Goal: Task Accomplishment & Management: Manage account settings

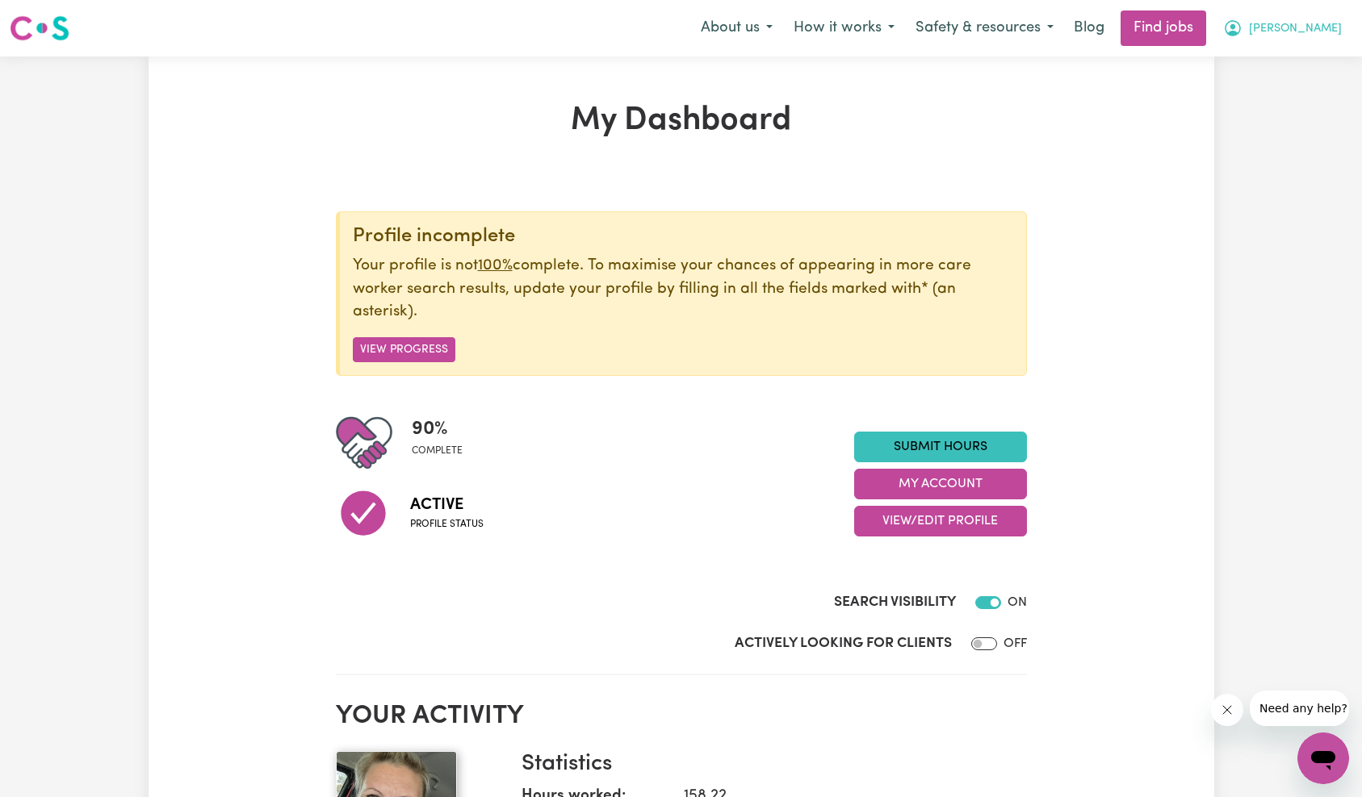
drag, startPoint x: 1306, startPoint y: 27, endPoint x: 1306, endPoint y: 36, distance: 8.9
click at [1306, 29] on span "[PERSON_NAME]" at bounding box center [1295, 29] width 93 height 18
click at [1301, 56] on link "My Account" at bounding box center [1288, 63] width 128 height 31
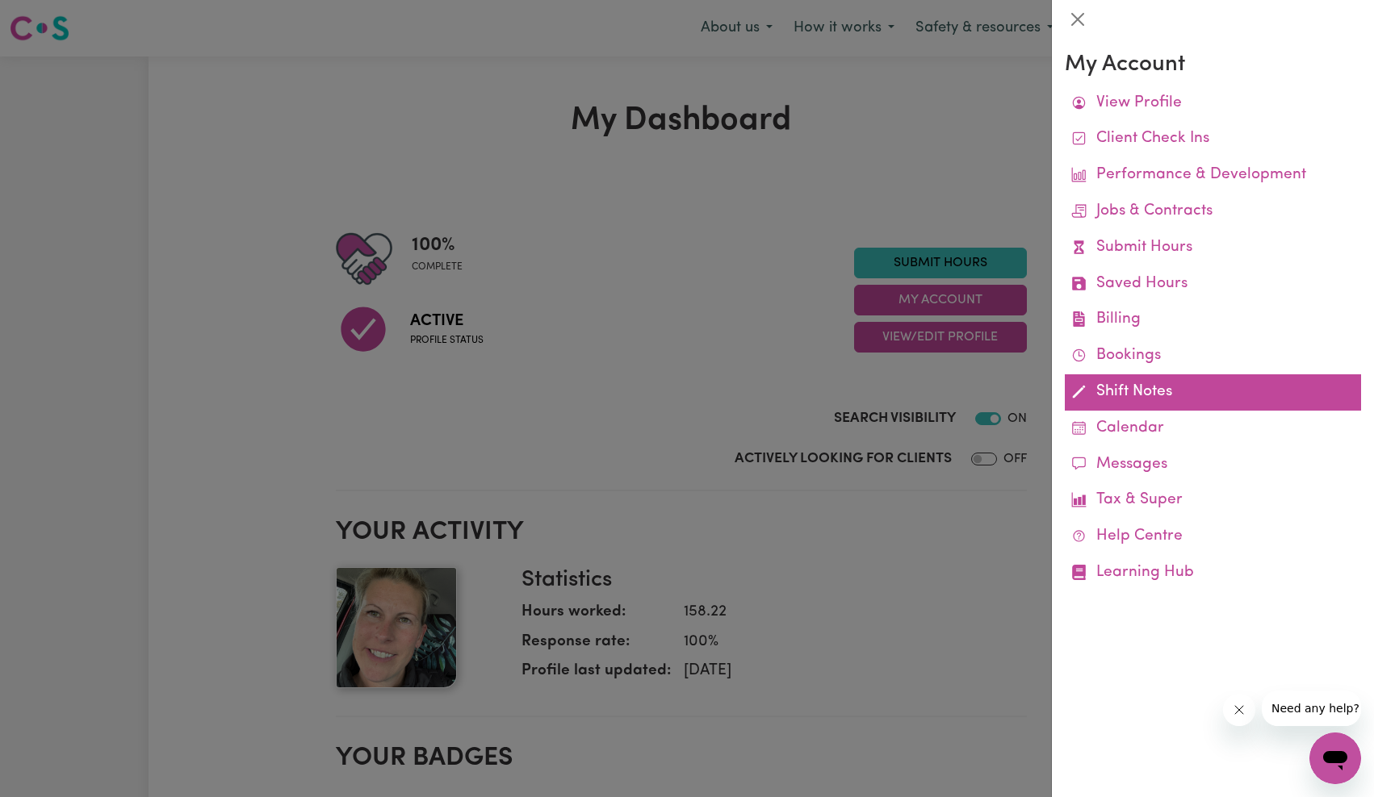
click at [1147, 406] on link "Shift Notes" at bounding box center [1213, 392] width 296 height 36
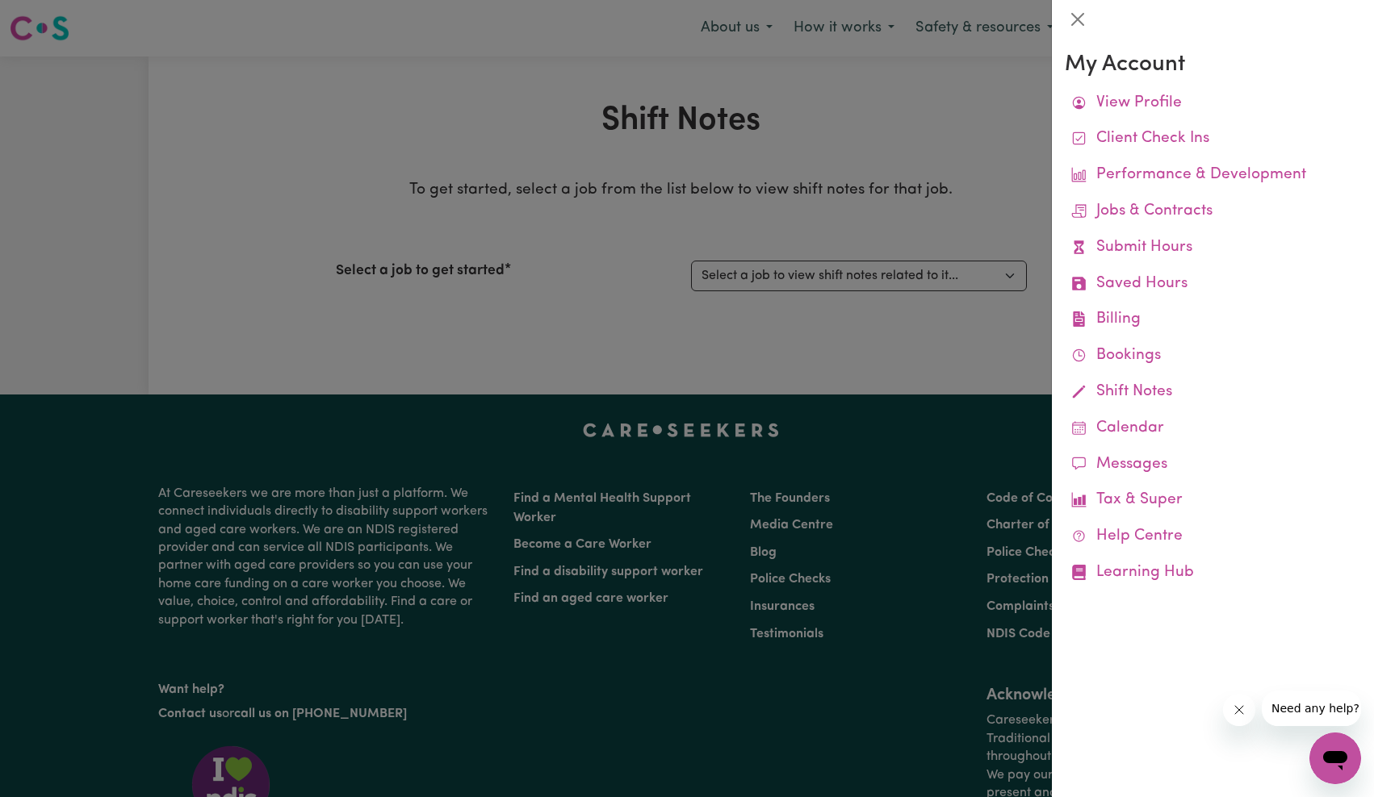
click at [963, 303] on div at bounding box center [687, 398] width 1374 height 797
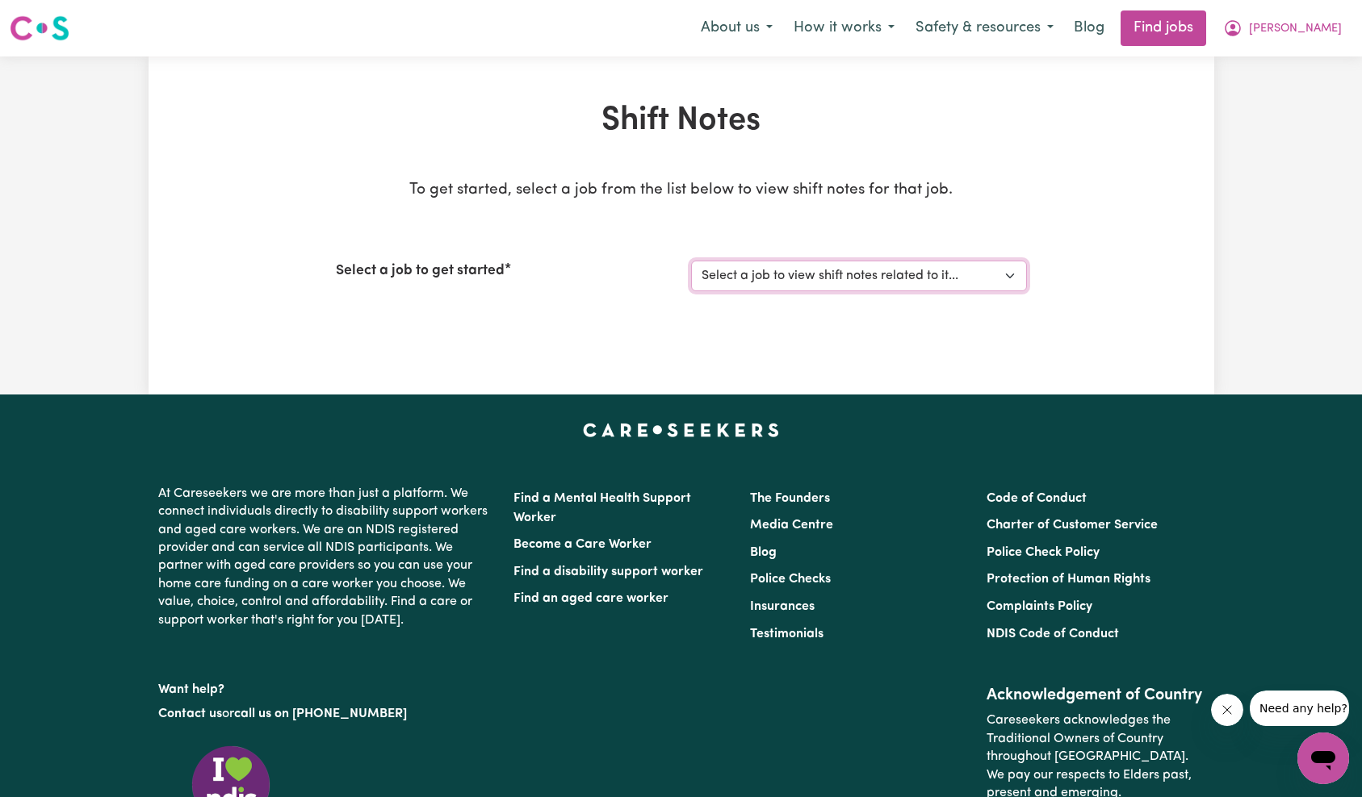
click at [868, 278] on select "Select a job to view shift notes related to it... [[PERSON_NAME]] [DEMOGRAPHIC_…" at bounding box center [859, 276] width 336 height 31
select select "13341"
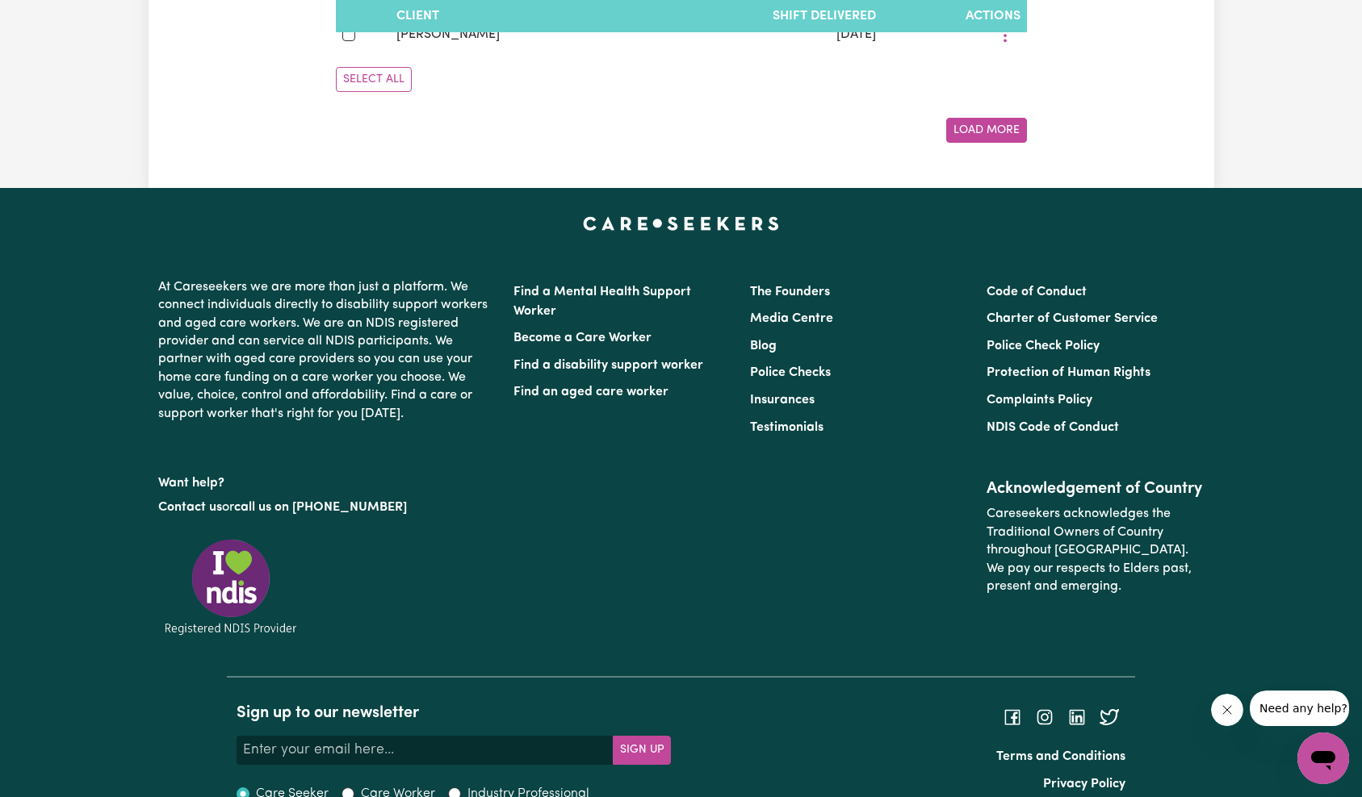
scroll to position [1128, 0]
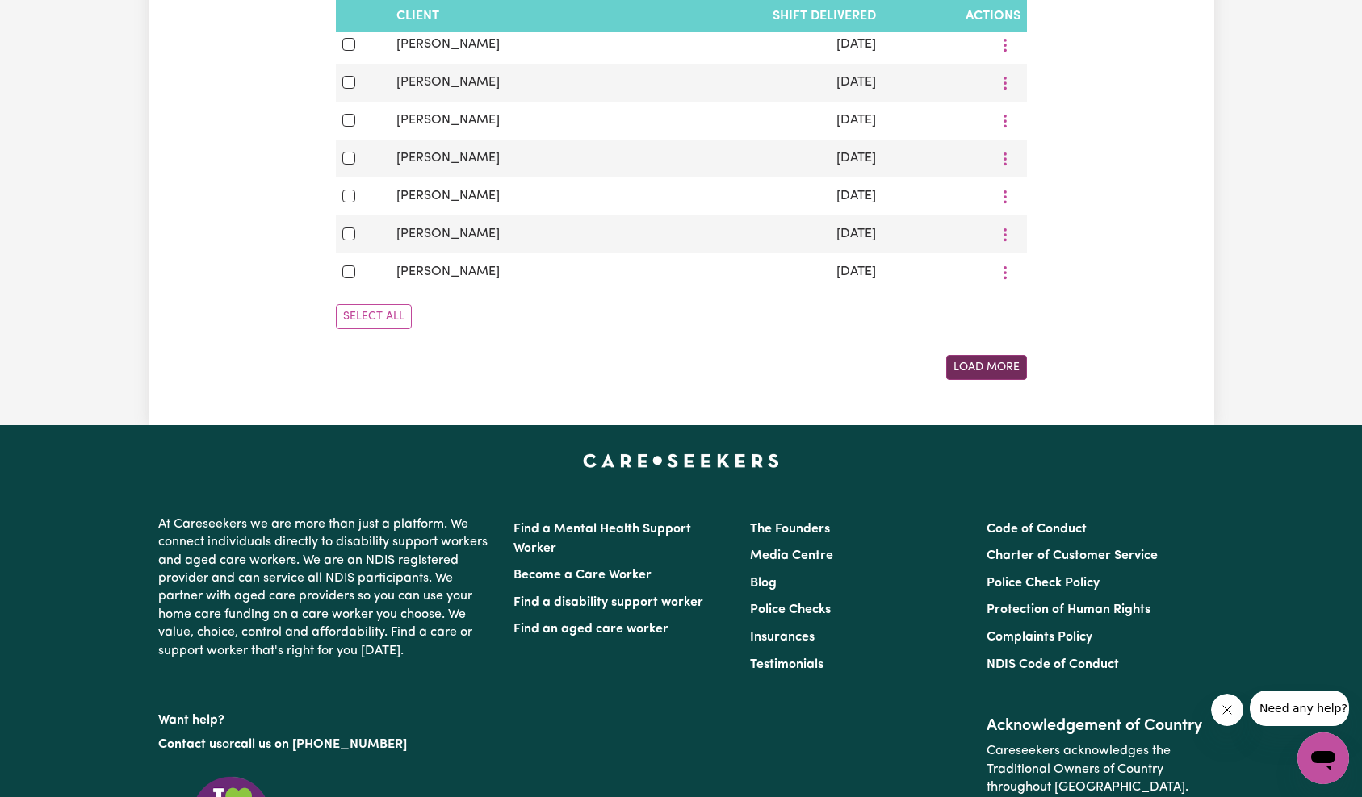
click at [974, 358] on button "Load More" at bounding box center [986, 367] width 81 height 25
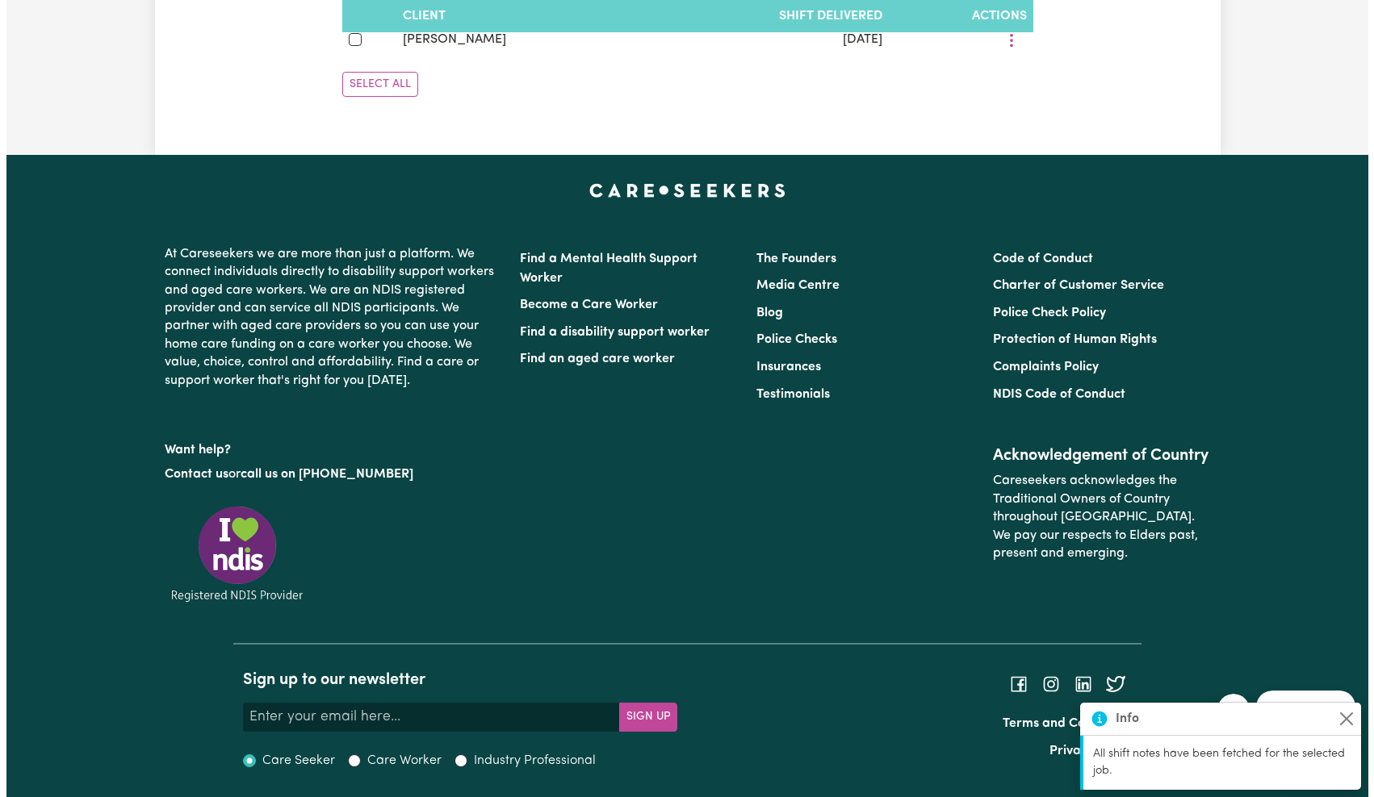
scroll to position [2073, 0]
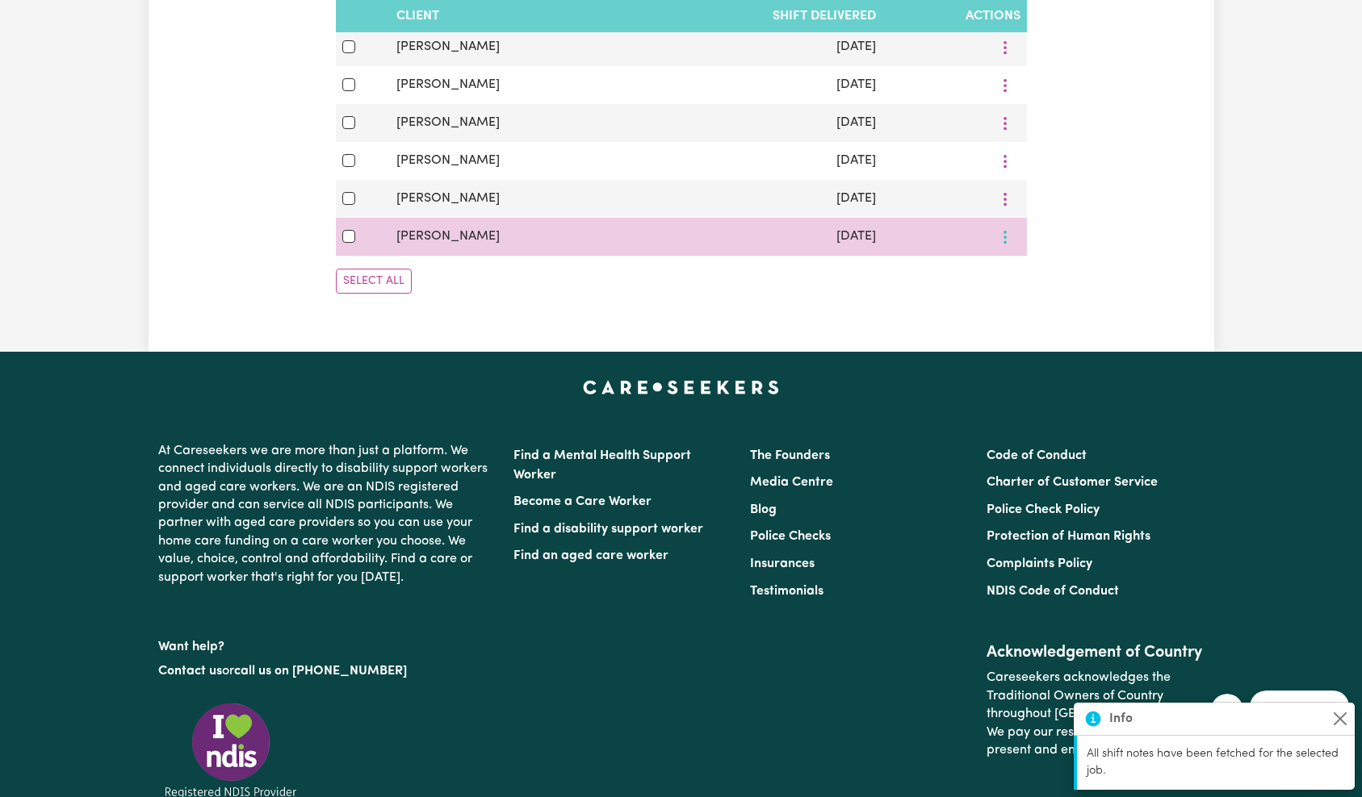
click at [1011, 240] on icon "More options" at bounding box center [1005, 237] width 16 height 16
click at [1021, 272] on span "View/Update" at bounding box center [1057, 274] width 79 height 13
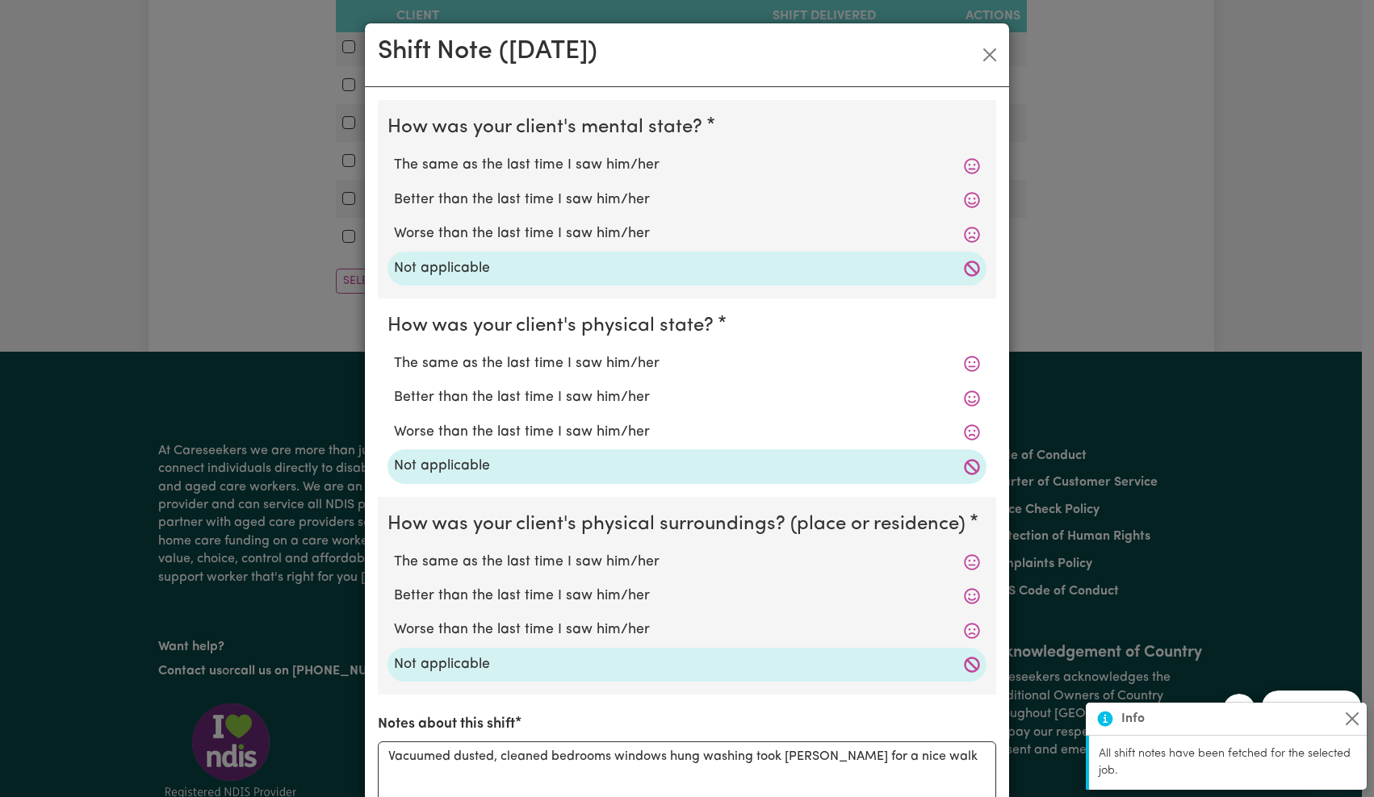
scroll to position [328, 0]
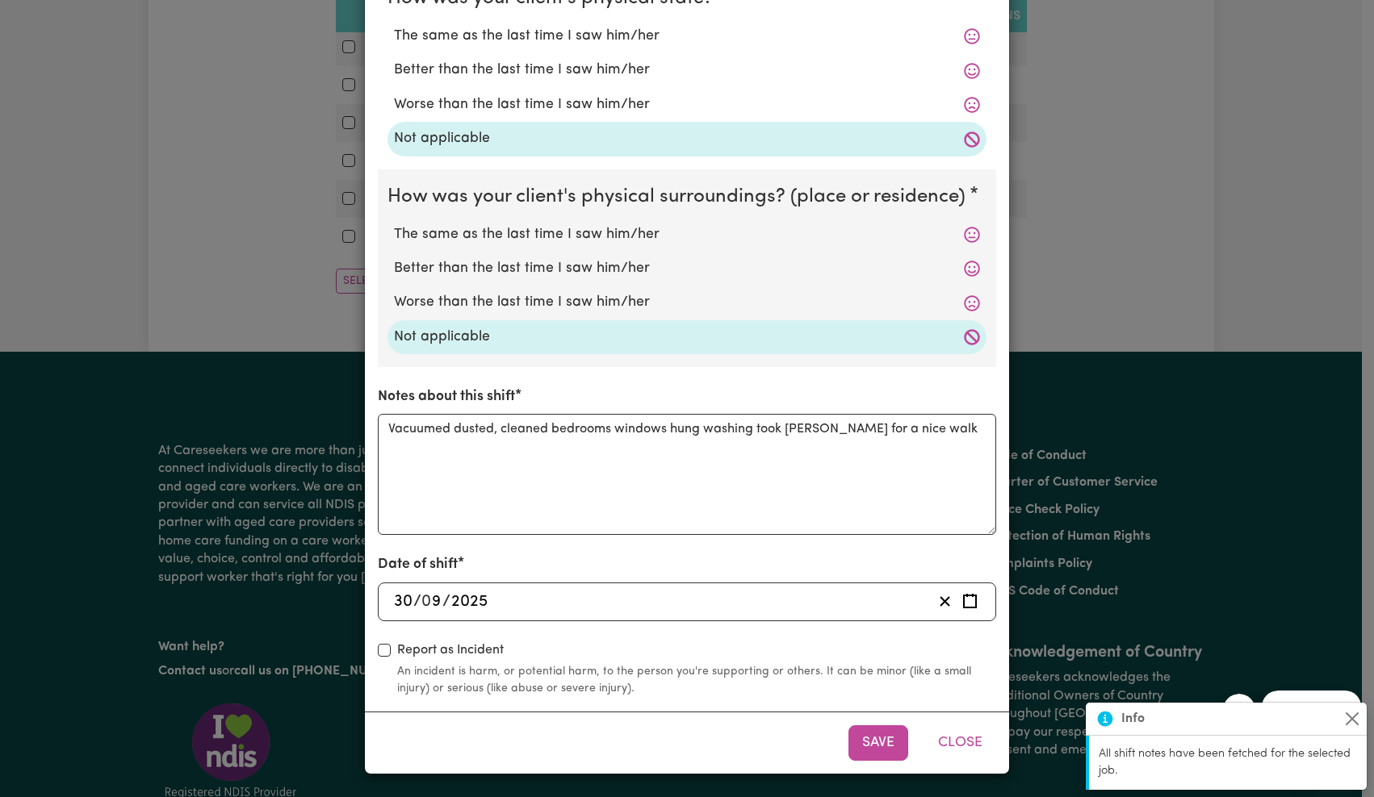
click at [460, 596] on input "2025" at bounding box center [469, 602] width 38 height 24
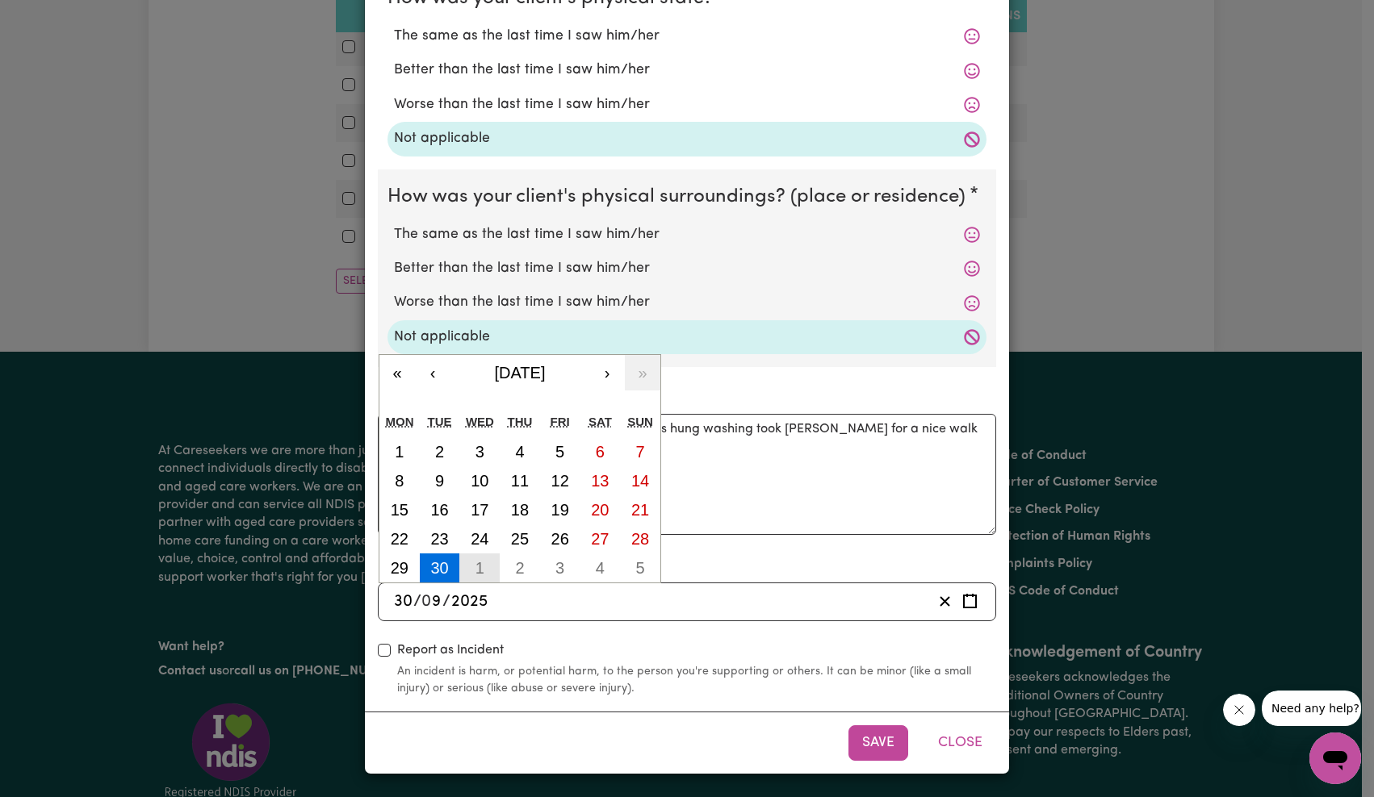
click at [476, 571] on abbr "1" at bounding box center [479, 568] width 9 height 18
type input "[DATE]"
type input "1"
type input "10"
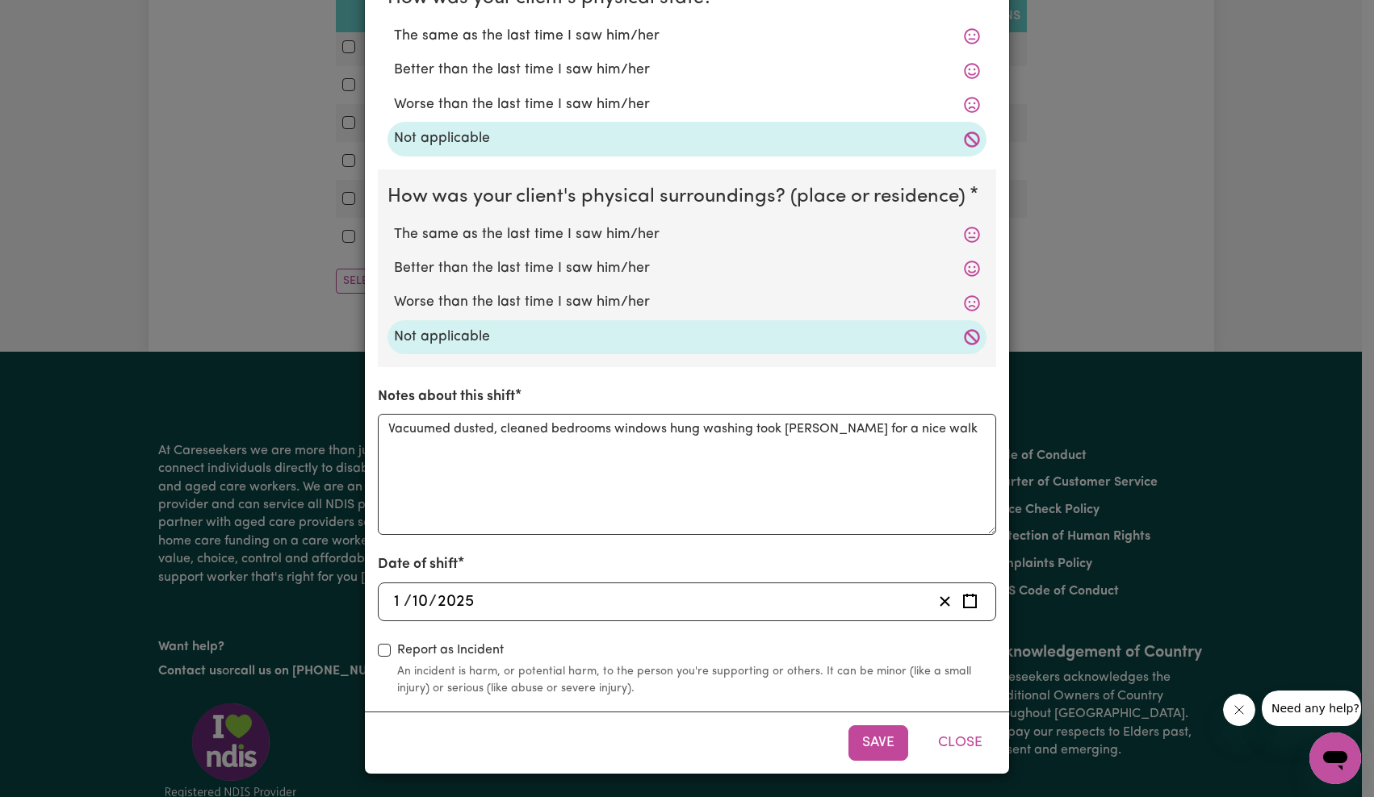
click at [858, 739] on button "Save" at bounding box center [878, 744] width 60 height 36
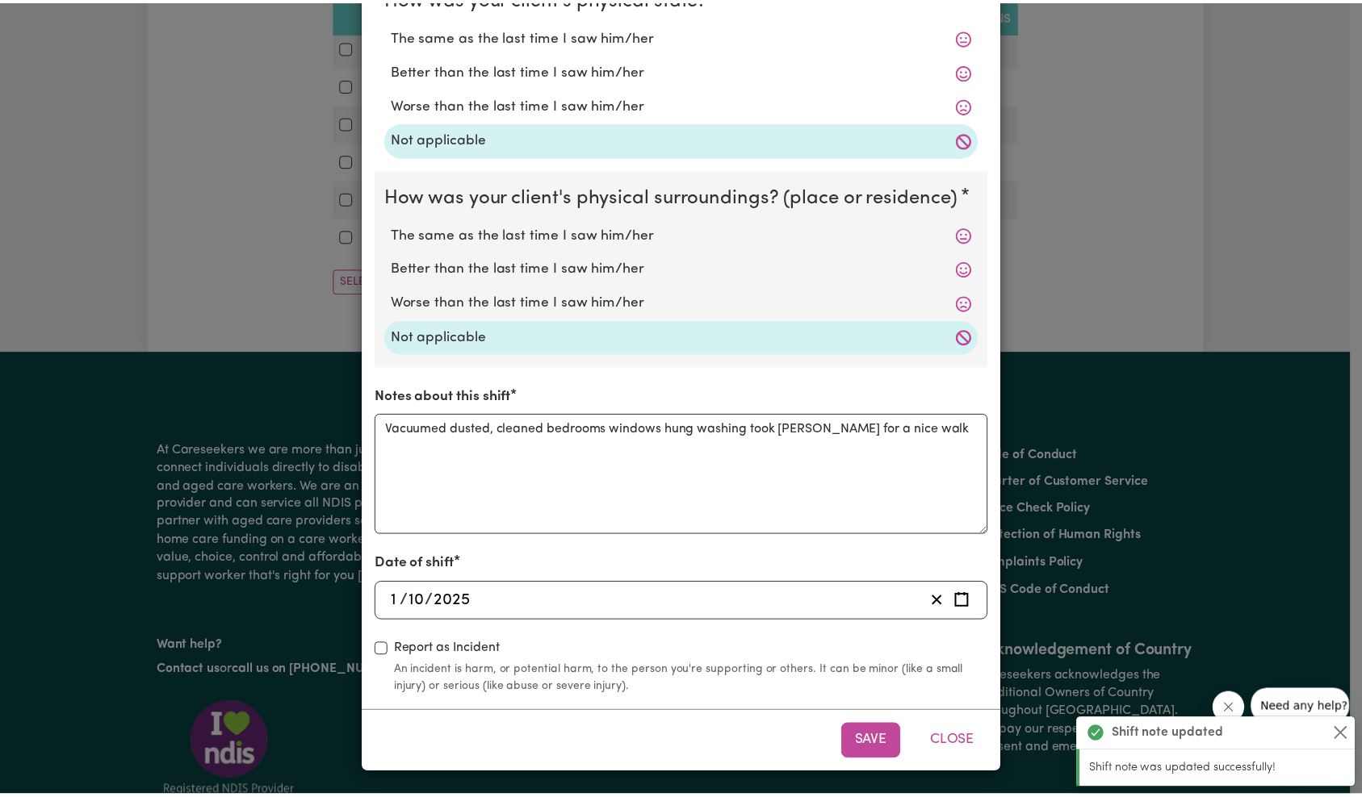
scroll to position [0, 0]
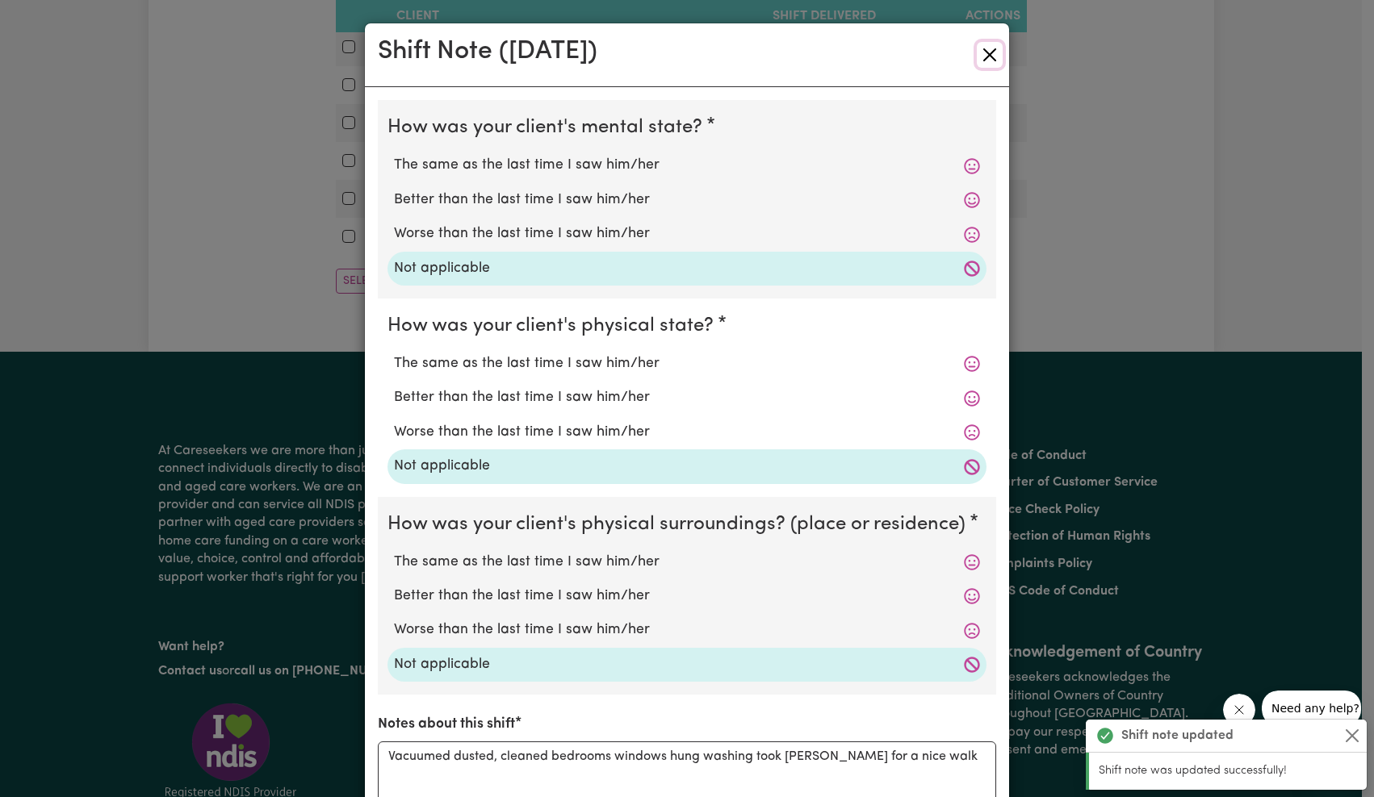
click at [982, 61] on button "Close" at bounding box center [990, 55] width 26 height 26
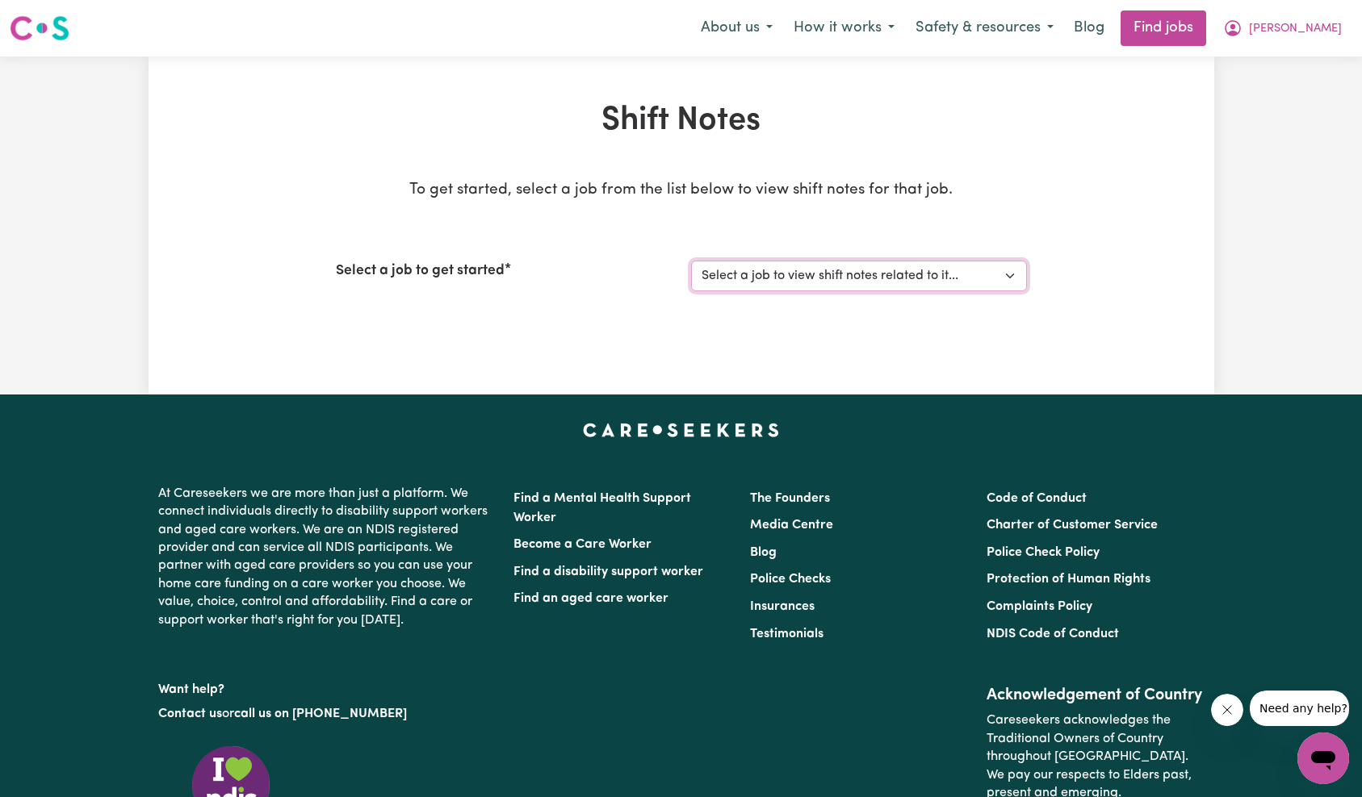
click at [973, 268] on select "Select a job to view shift notes related to it... [[PERSON_NAME]] [DEMOGRAPHIC_…" at bounding box center [859, 276] width 336 height 31
select select "13341"
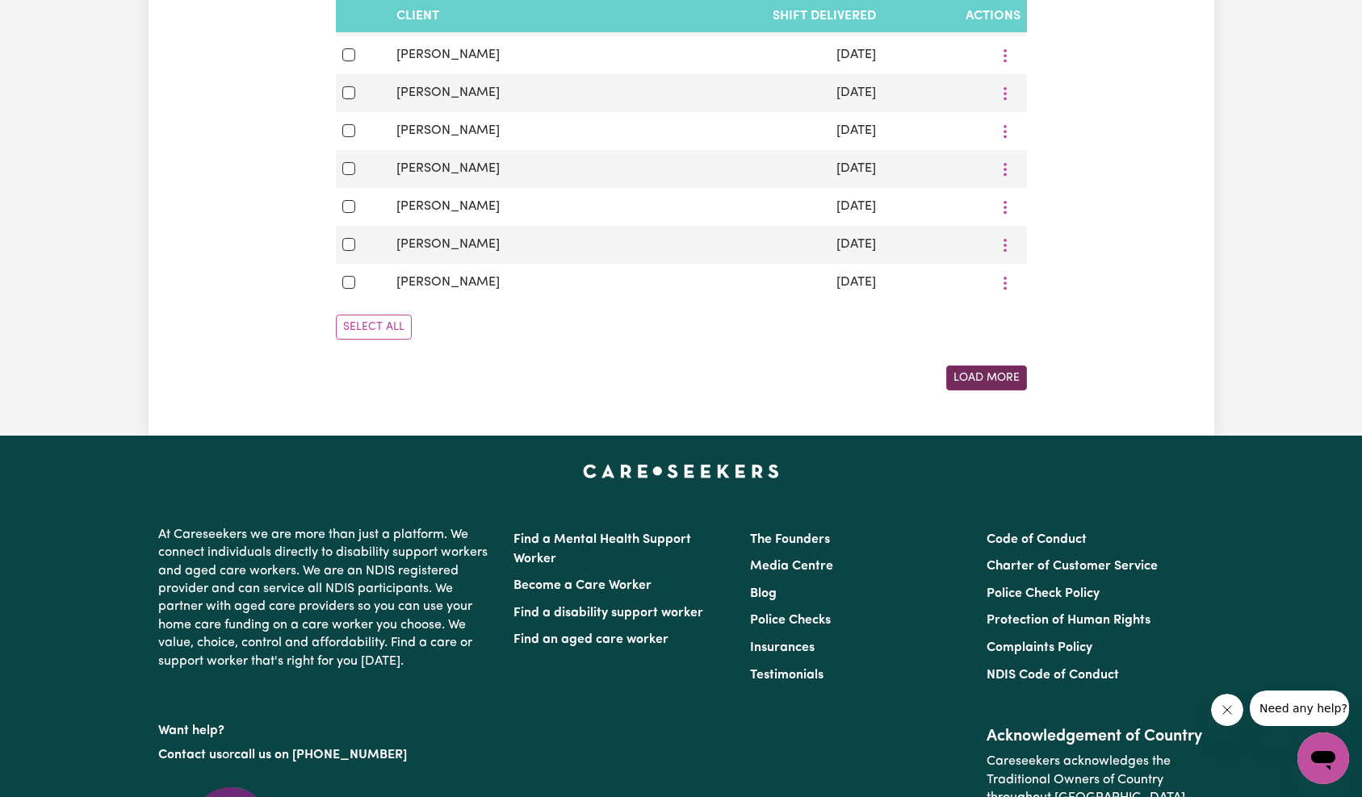
click at [961, 370] on button "Load More" at bounding box center [986, 378] width 81 height 25
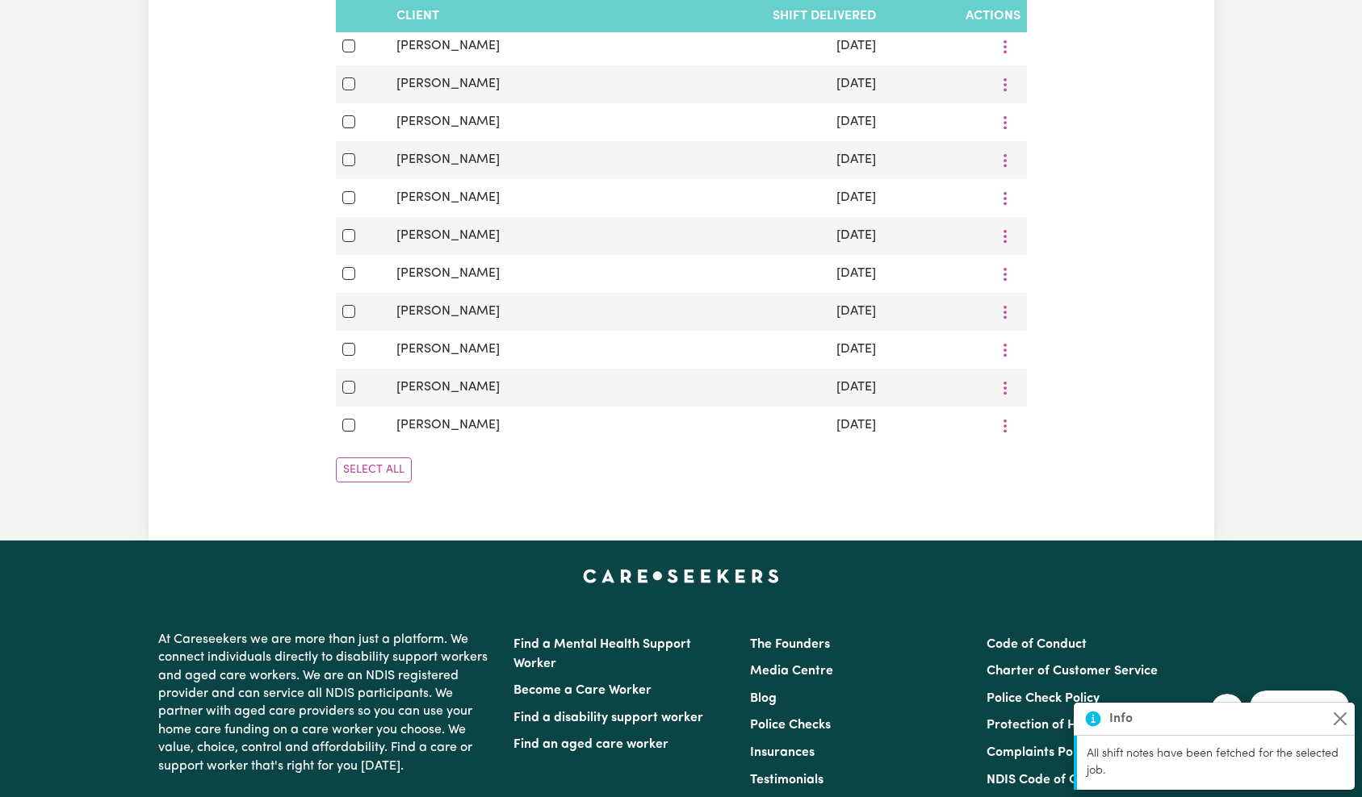
scroll to position [1743, 0]
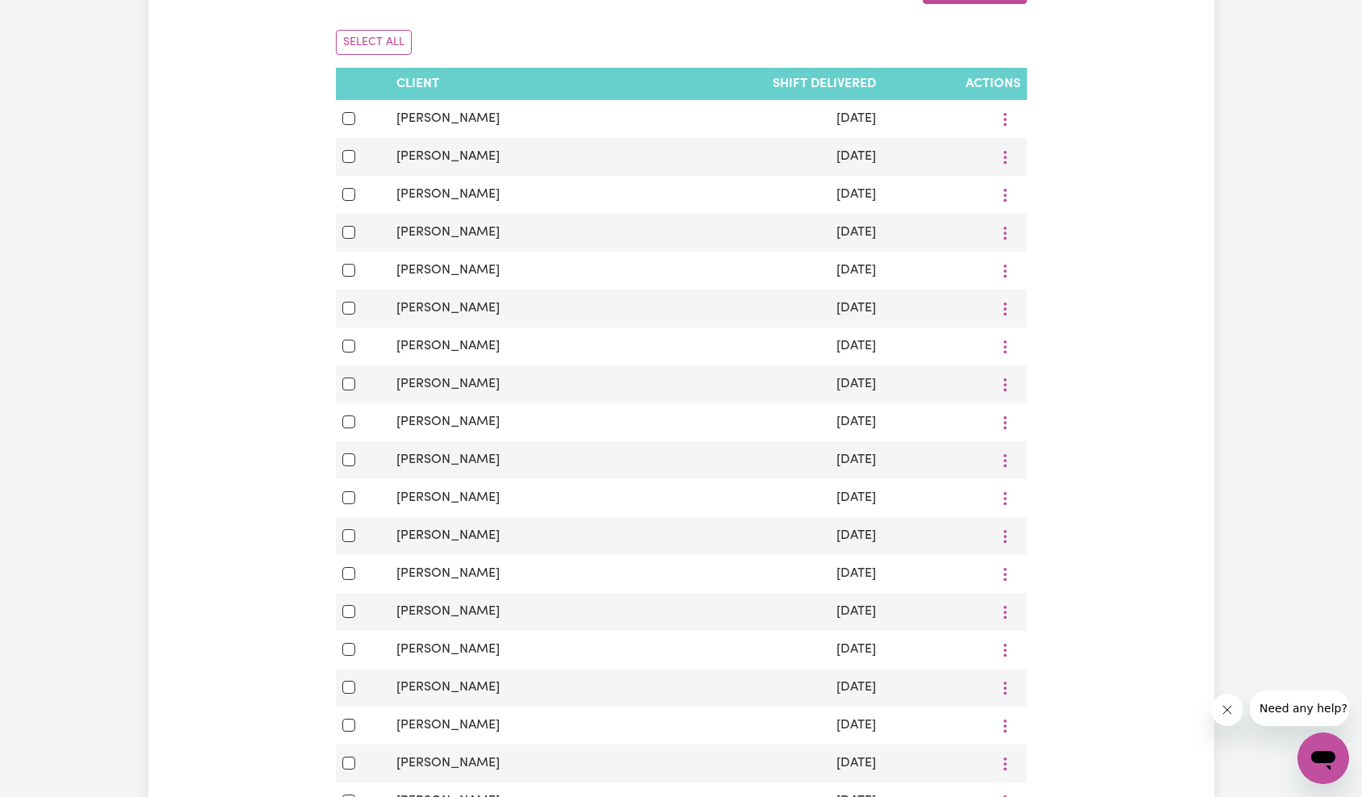
scroll to position [0, 0]
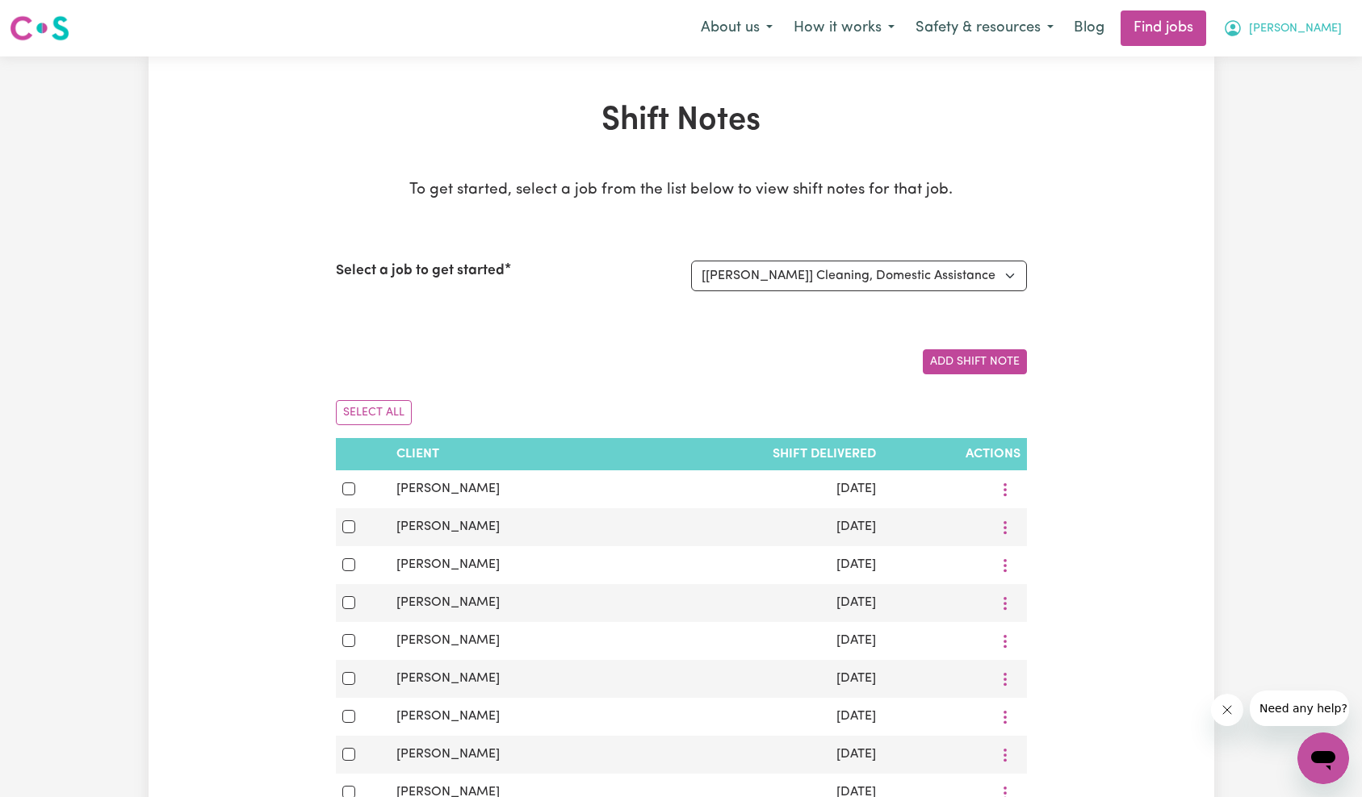
click at [1316, 24] on span "[PERSON_NAME]" at bounding box center [1295, 29] width 93 height 18
click at [1291, 127] on link "Logout" at bounding box center [1288, 123] width 128 height 31
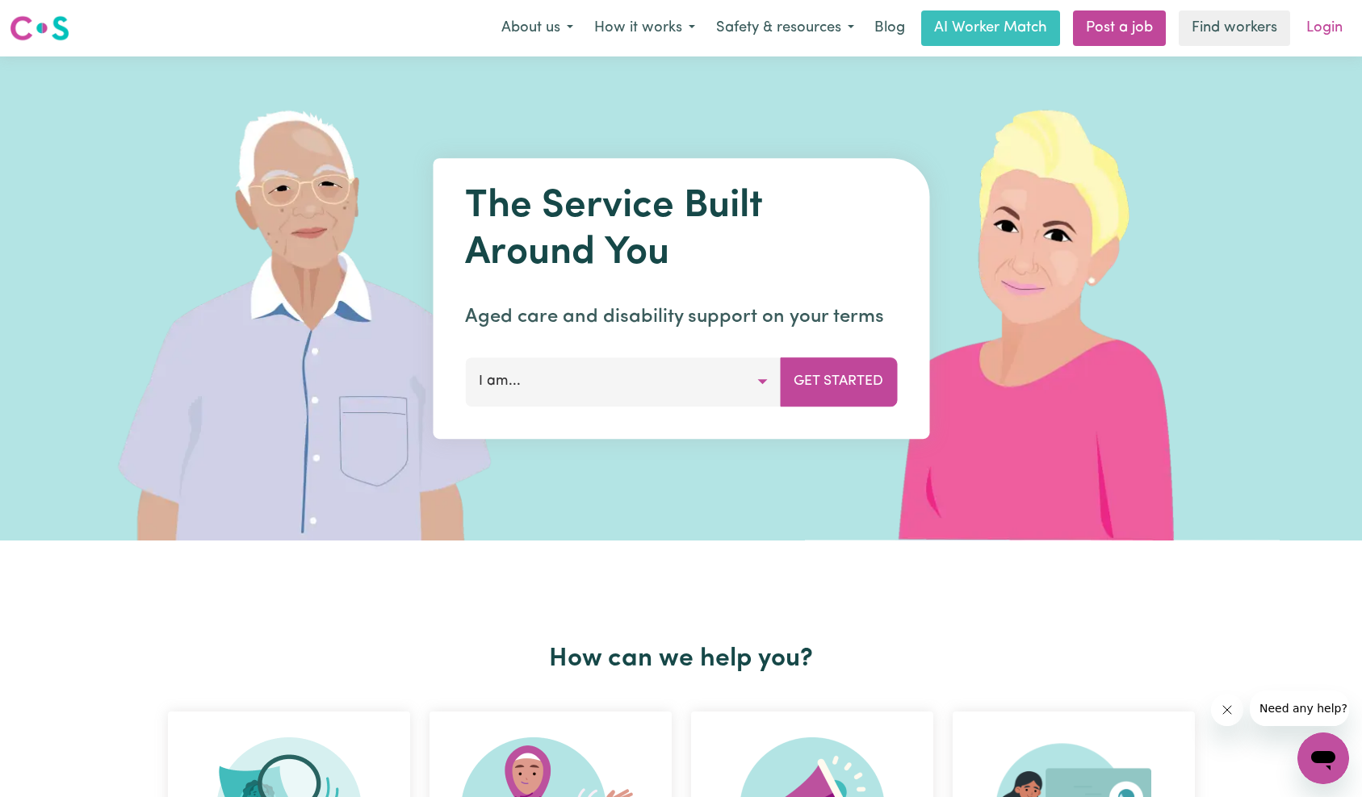
click at [1312, 39] on link "Login" at bounding box center [1324, 28] width 56 height 36
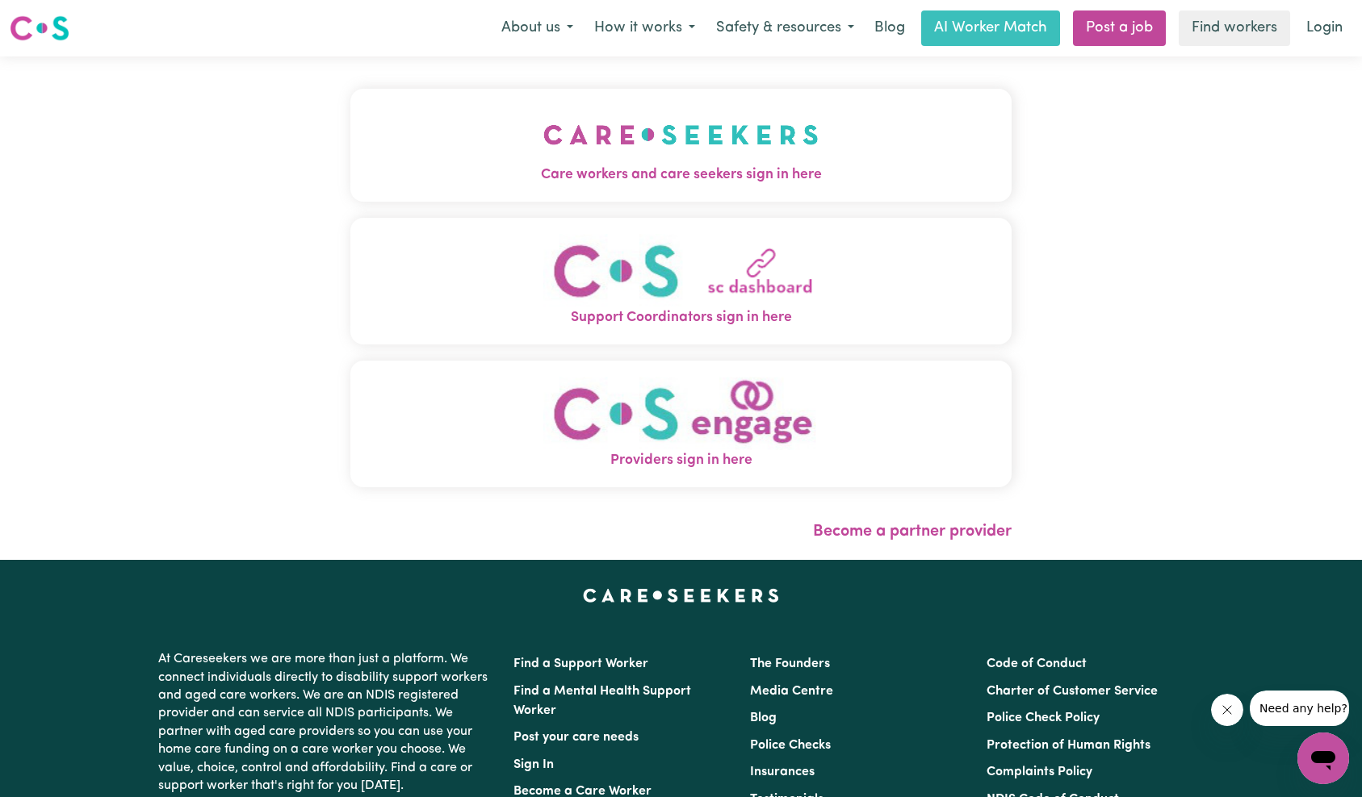
drag, startPoint x: 359, startPoint y: 115, endPoint x: 446, endPoint y: 144, distance: 91.6
click at [359, 115] on button "Care workers and care seekers sign in here" at bounding box center [681, 145] width 662 height 113
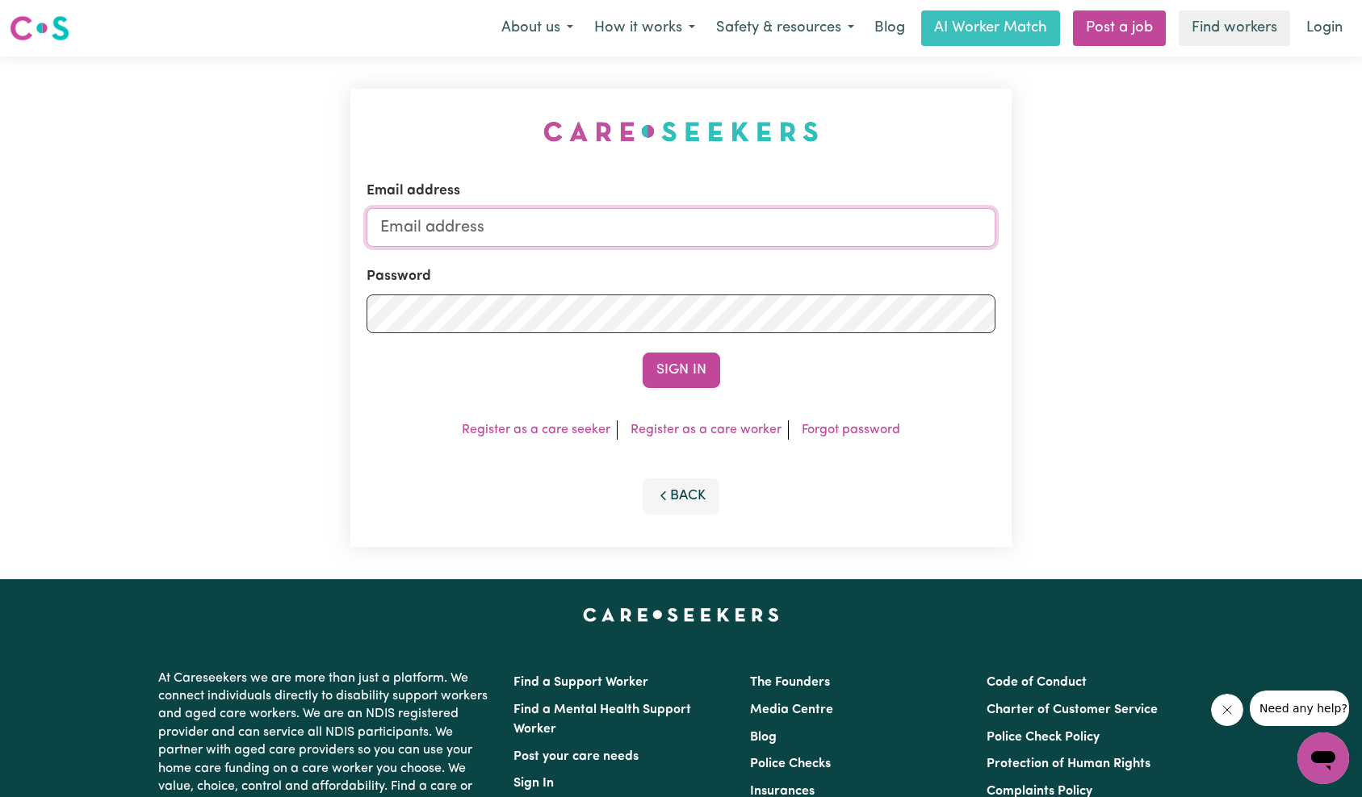
click at [757, 240] on input "Email address" at bounding box center [681, 227] width 630 height 39
type input "techsupport+qaclient1@careseekers.com.au"
click at [715, 361] on button "Sign In" at bounding box center [680, 371] width 77 height 36
